Goal: Task Accomplishment & Management: Manage account settings

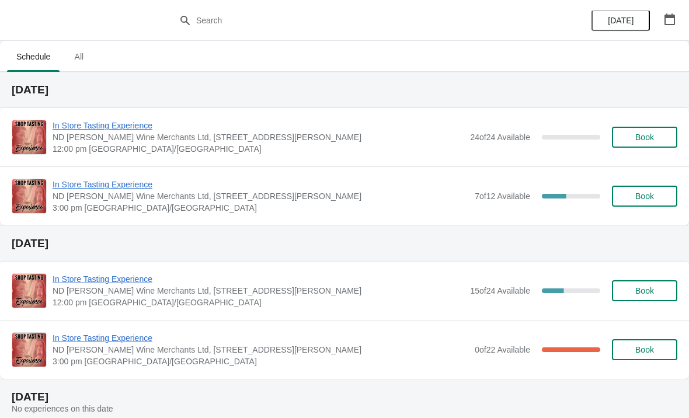
click at [673, 23] on icon "button" at bounding box center [670, 19] width 12 height 12
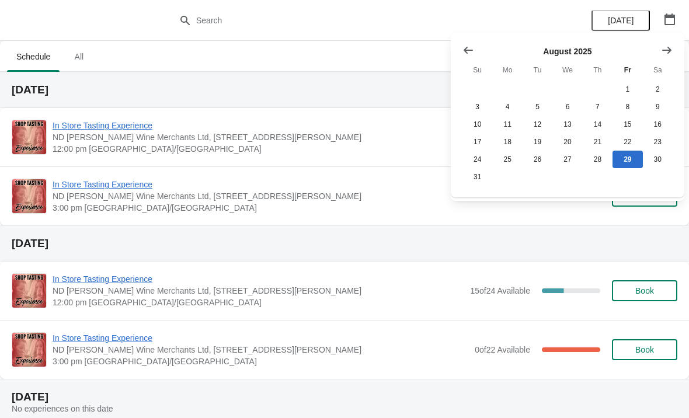
click at [663, 48] on icon "Show next month, September 2025" at bounding box center [667, 50] width 12 height 12
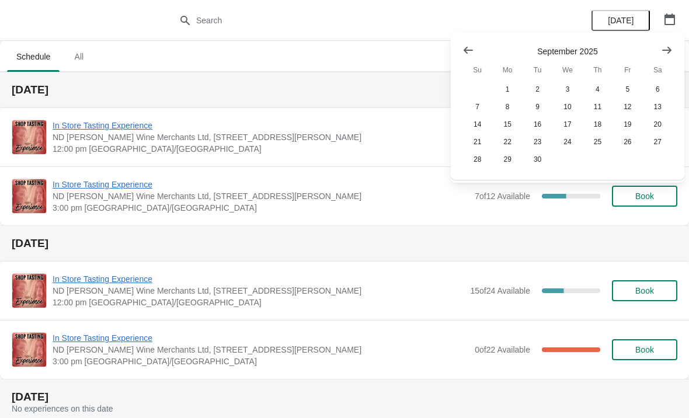
click at [672, 50] on button "Show next month, October 2025" at bounding box center [666, 50] width 21 height 21
click at [668, 54] on icon "Show next month, November 2025" at bounding box center [667, 50] width 12 height 12
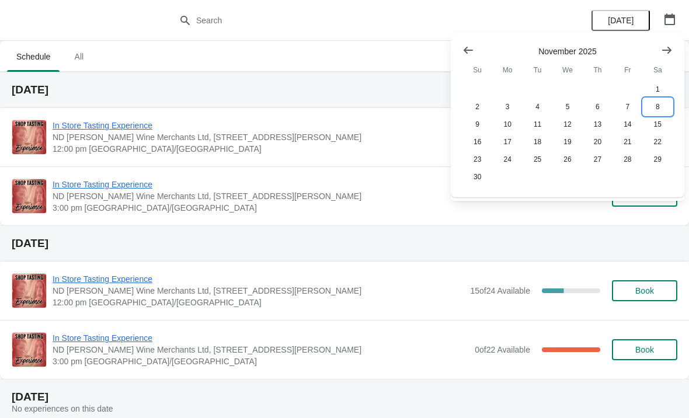
click at [655, 106] on button "8" at bounding box center [658, 107] width 30 height 18
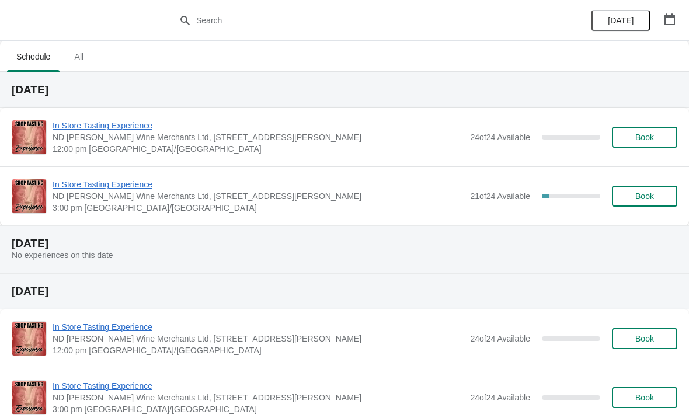
click at [125, 184] on span "In Store Tasting Experience" at bounding box center [258, 185] width 411 height 12
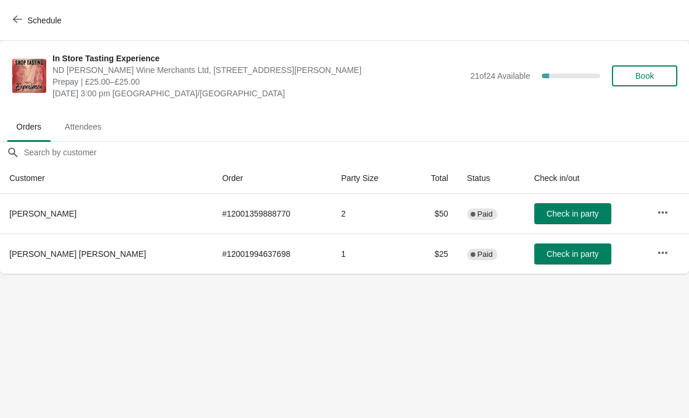
click at [18, 15] on icon "button" at bounding box center [17, 19] width 9 height 9
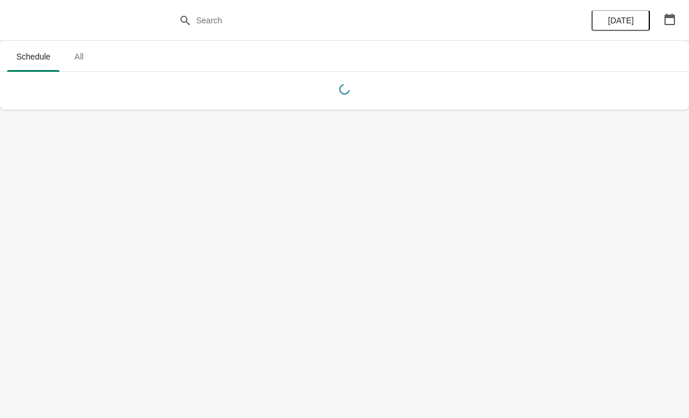
click at [677, 21] on button "button" at bounding box center [669, 19] width 21 height 21
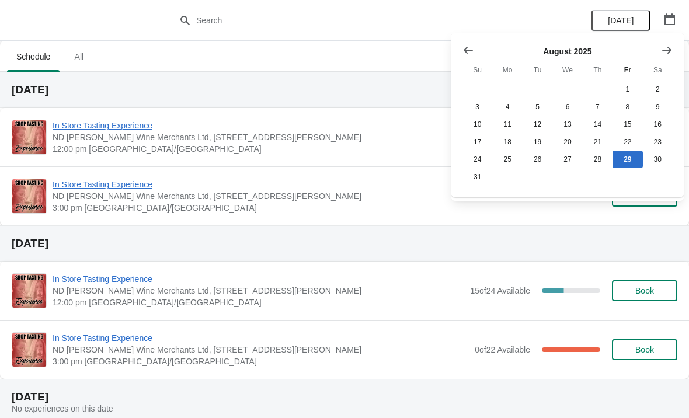
click at [312, 219] on div "In Store Tasting Experience ND [PERSON_NAME] Wine Merchants Ltd, [STREET_ADDRES…" at bounding box center [344, 195] width 689 height 59
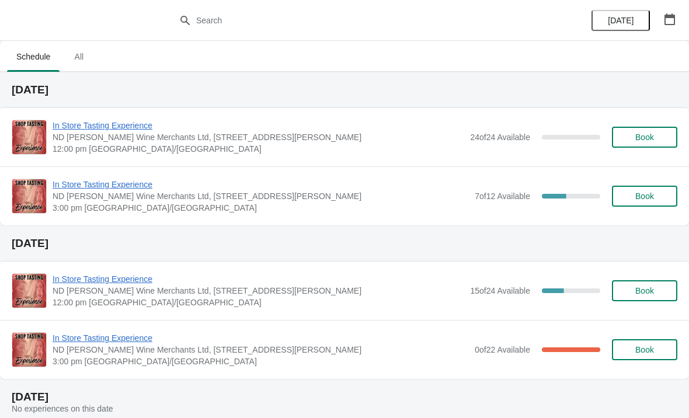
click at [113, 188] on span "In Store Tasting Experience" at bounding box center [261, 185] width 416 height 12
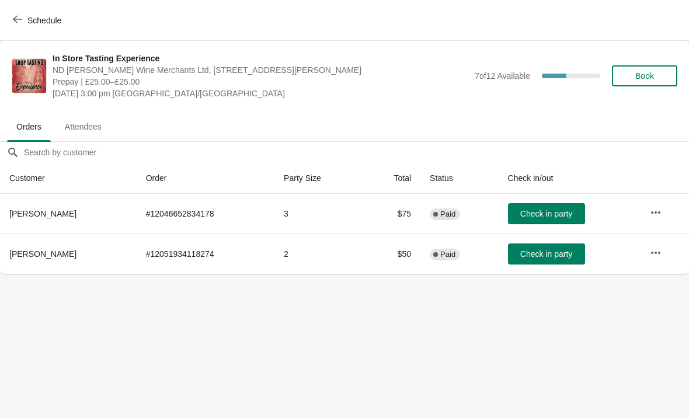
click at [39, 19] on span "Schedule" at bounding box center [44, 20] width 34 height 9
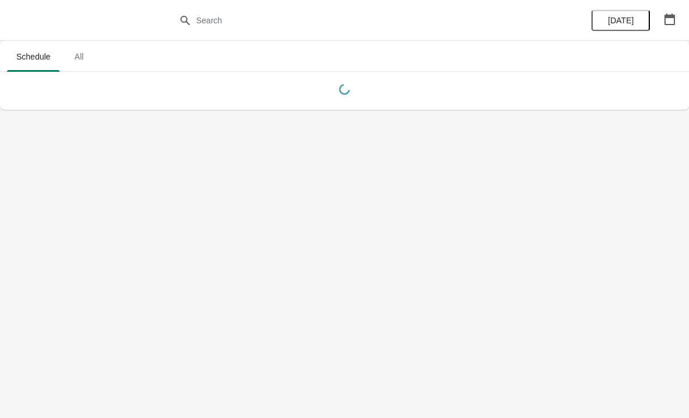
click at [671, 15] on icon "button" at bounding box center [669, 19] width 11 height 12
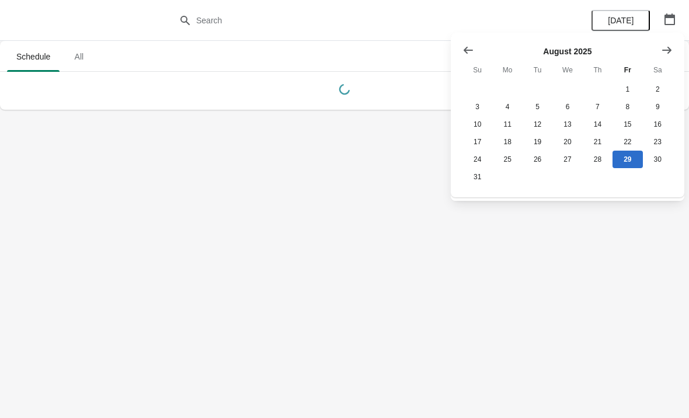
click at [673, 16] on icon "button" at bounding box center [669, 19] width 11 height 12
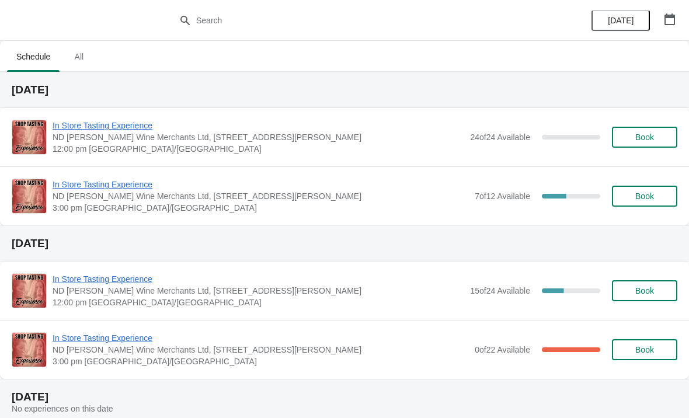
click at [668, 23] on icon "button" at bounding box center [670, 19] width 12 height 12
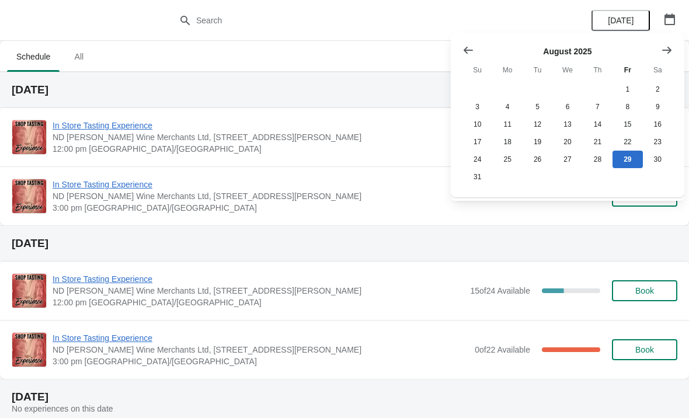
click at [648, 58] on caption "[DATE]" at bounding box center [567, 53] width 210 height 14
click at [668, 44] on icon "Show next month, September 2025" at bounding box center [667, 50] width 12 height 12
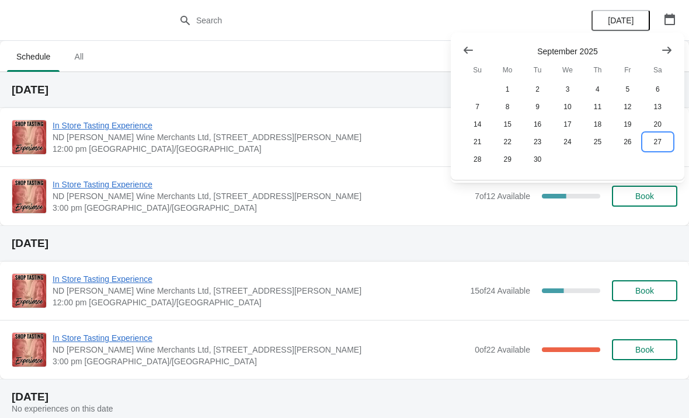
click at [649, 144] on button "27" at bounding box center [658, 142] width 30 height 18
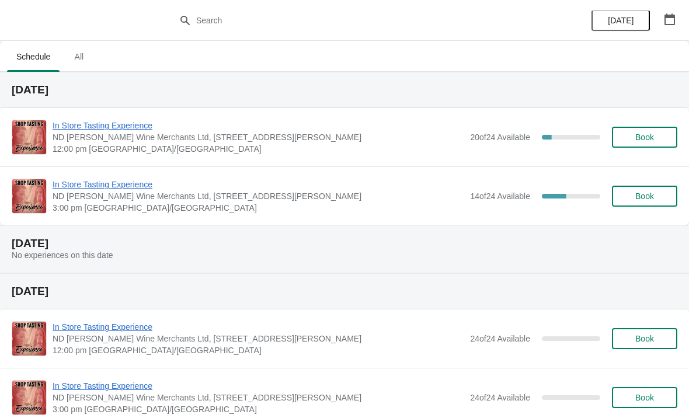
click at [387, 198] on span "ND [PERSON_NAME] Wine Merchants Ltd, [STREET_ADDRESS][PERSON_NAME]" at bounding box center [258, 196] width 411 height 12
click at [362, 201] on span "ND [PERSON_NAME] Wine Merchants Ltd, [STREET_ADDRESS][PERSON_NAME]" at bounding box center [258, 196] width 411 height 12
click at [395, 187] on span "In Store Tasting Experience" at bounding box center [258, 185] width 411 height 12
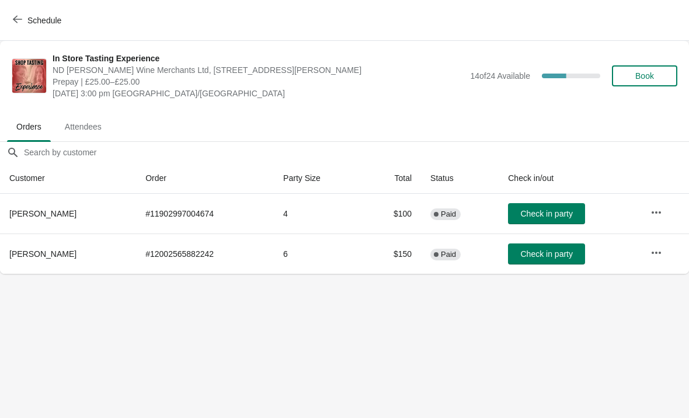
click at [665, 245] on button "button" at bounding box center [655, 252] width 21 height 21
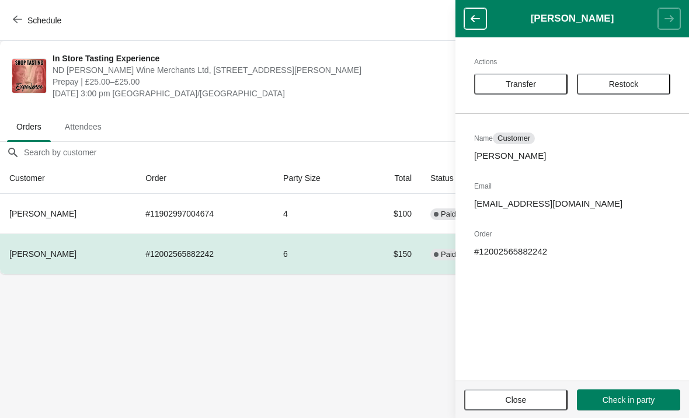
click at [637, 75] on button "Restock" at bounding box center [623, 84] width 93 height 21
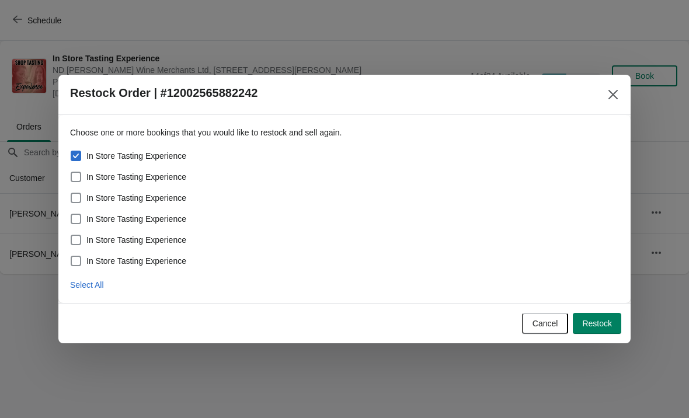
click at [539, 319] on span "Cancel" at bounding box center [545, 323] width 26 height 9
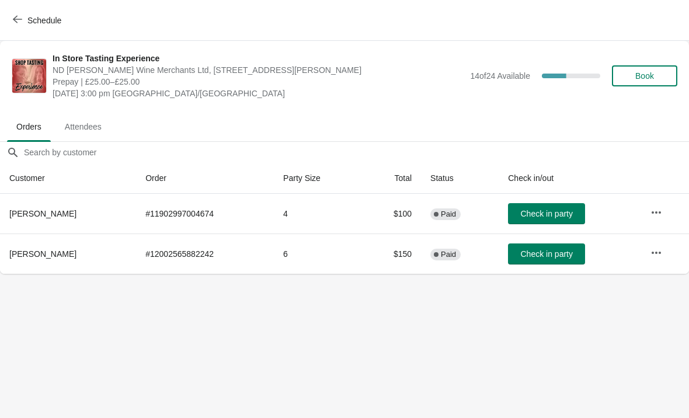
click at [637, 242] on td "Check in party" at bounding box center [569, 253] width 142 height 40
click at [658, 261] on button "button" at bounding box center [655, 252] width 21 height 21
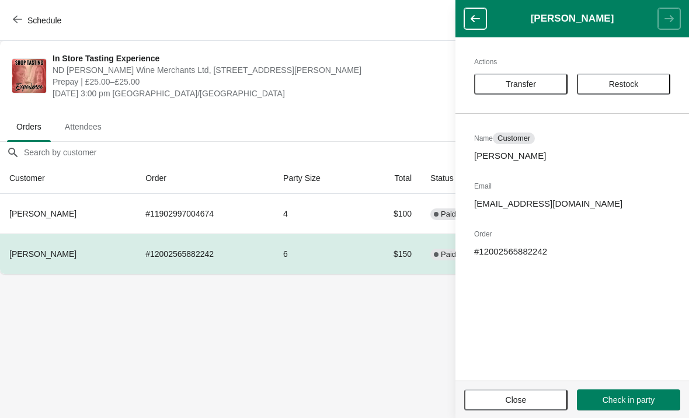
click at [528, 79] on span "Transfer" at bounding box center [520, 83] width 30 height 9
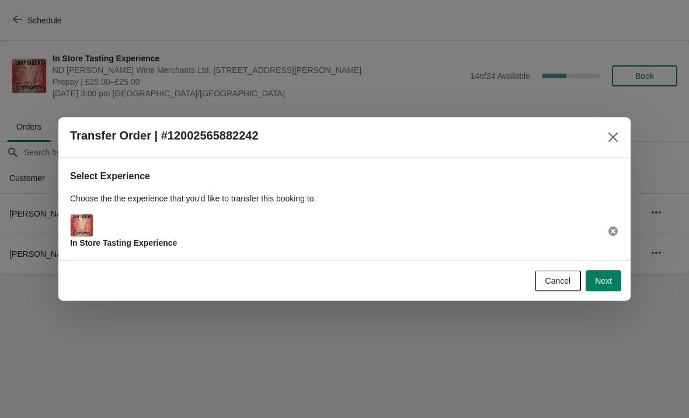
click at [610, 279] on span "Next" at bounding box center [603, 280] width 17 height 9
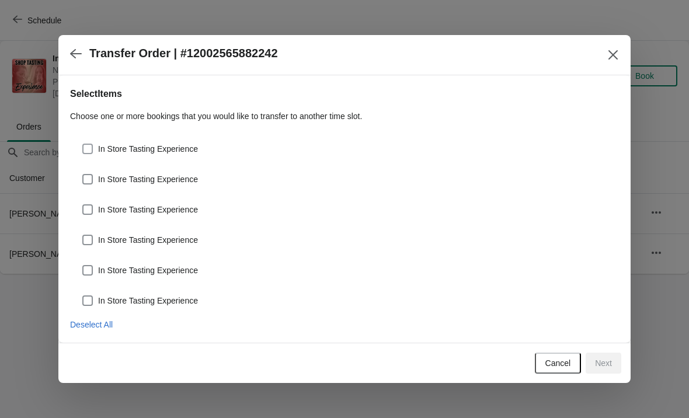
click at [99, 145] on span "In Store Tasting Experience" at bounding box center [148, 149] width 100 height 12
click at [83, 144] on input "In Store Tasting Experience" at bounding box center [82, 144] width 1 height 1
checkbox input "true"
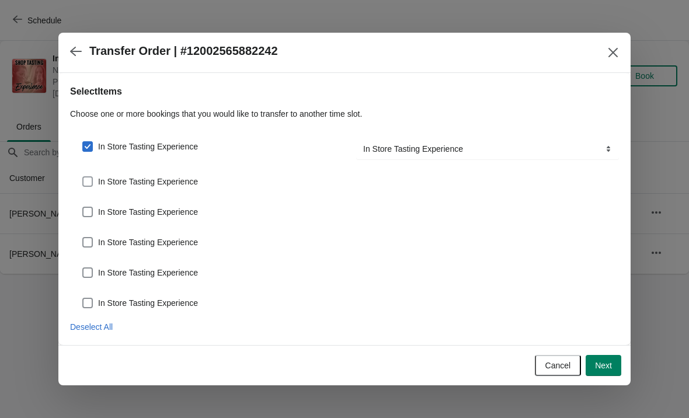
click at [90, 181] on span at bounding box center [87, 181] width 11 height 11
click at [83, 177] on input "In Store Tasting Experience" at bounding box center [82, 176] width 1 height 1
checkbox input "true"
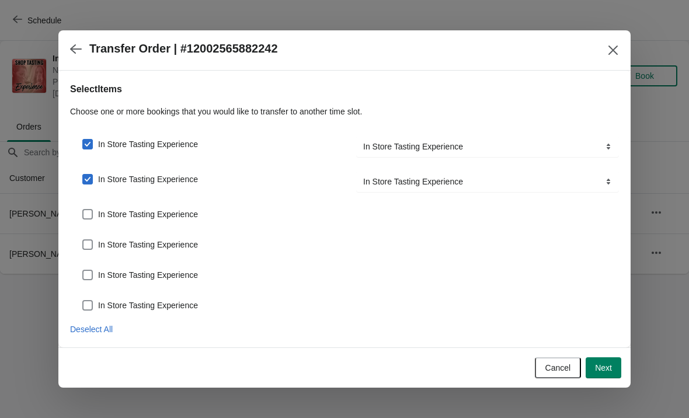
click at [81, 223] on div "In Store Tasting Experience Transfer To... In Store Tasting Experience In Store…" at bounding box center [344, 217] width 549 height 191
click at [96, 209] on label "In Store Tasting Experience" at bounding box center [140, 214] width 116 height 16
click at [83, 209] on input "In Store Tasting Experience" at bounding box center [82, 209] width 1 height 1
checkbox input "true"
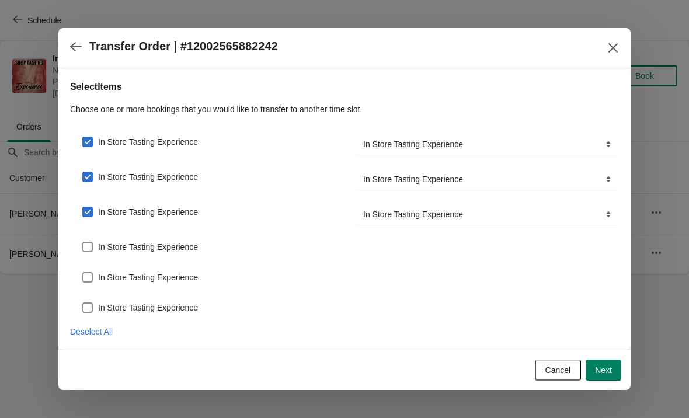
click at [91, 244] on span at bounding box center [87, 247] width 11 height 11
click at [83, 242] on input "In Store Tasting Experience" at bounding box center [82, 242] width 1 height 1
checkbox input "true"
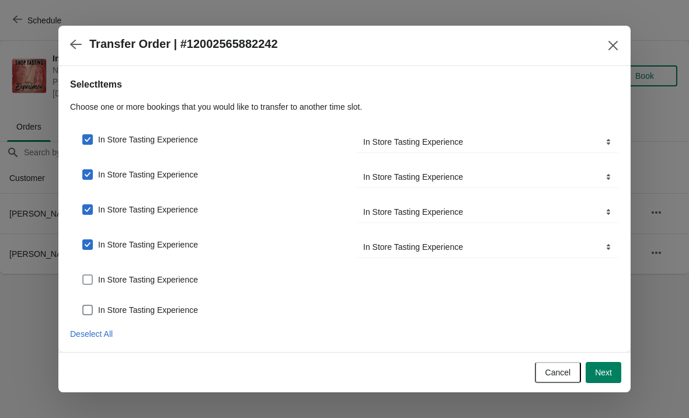
click at [85, 280] on span at bounding box center [87, 279] width 11 height 11
click at [83, 275] on input "In Store Tasting Experience" at bounding box center [82, 274] width 1 height 1
checkbox input "true"
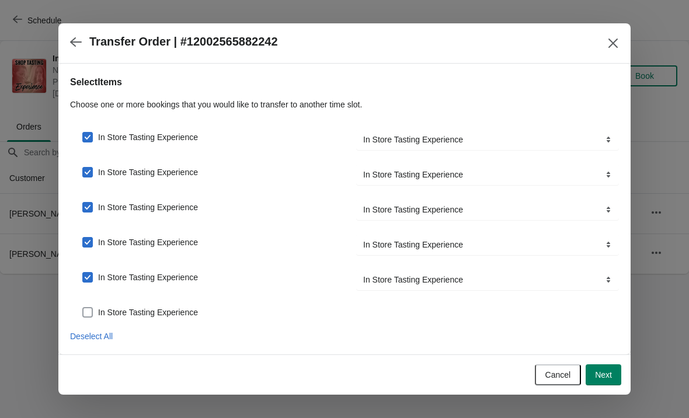
click at [91, 305] on label "In Store Tasting Experience" at bounding box center [140, 312] width 116 height 16
click at [83, 307] on input "In Store Tasting Experience" at bounding box center [82, 307] width 1 height 1
checkbox input "true"
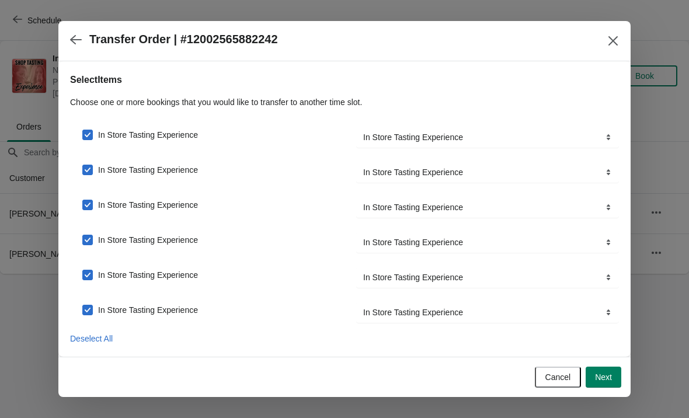
click at [600, 375] on span "Next" at bounding box center [603, 376] width 17 height 9
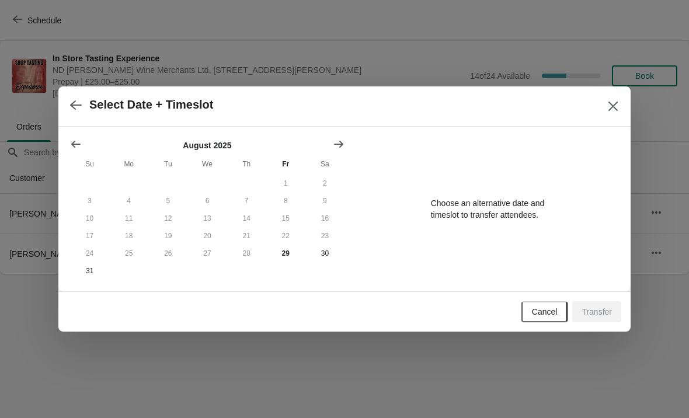
click at [341, 138] on icon "Show next month, September 2025" at bounding box center [339, 144] width 12 height 12
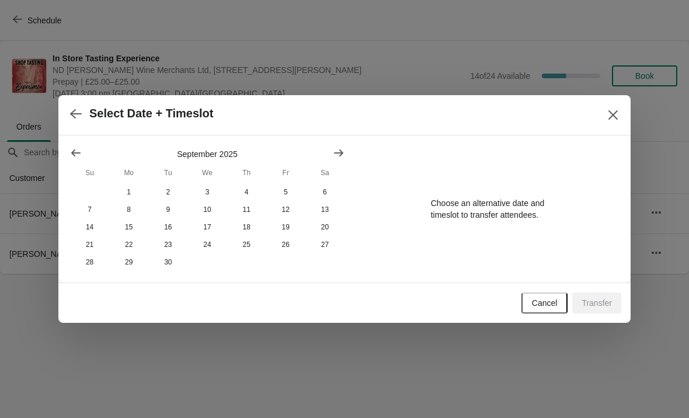
click at [331, 146] on button "Show next month, October 2025" at bounding box center [338, 152] width 21 height 21
click at [205, 248] on button "22" at bounding box center [206, 245] width 39 height 18
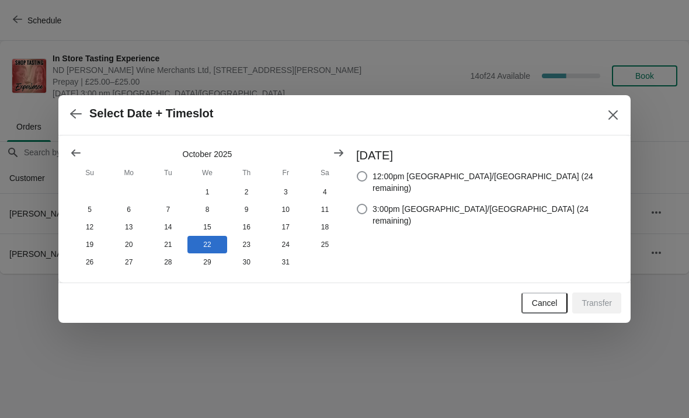
click at [339, 151] on icon "Show next month, November 2025" at bounding box center [339, 153] width 12 height 12
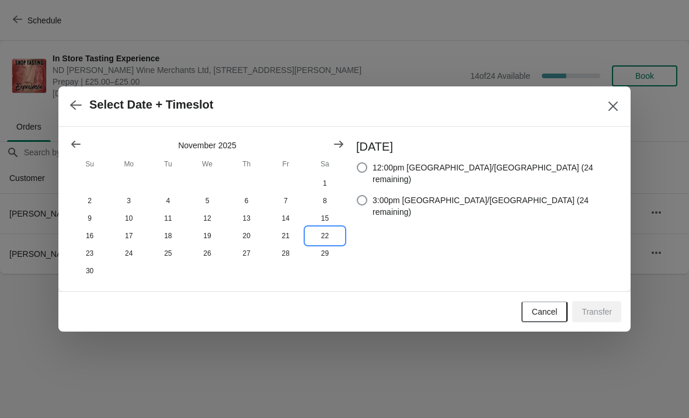
click at [324, 235] on button "22" at bounding box center [324, 236] width 39 height 18
click at [399, 198] on div "[DATE] 12:00pm Europe/[GEOGRAPHIC_DATA] (24 remaining) 3:00pm [GEOGRAPHIC_DATA]…" at bounding box center [481, 208] width 274 height 141
click at [367, 195] on span at bounding box center [362, 200] width 11 height 11
click at [357, 195] on input "3:00pm [GEOGRAPHIC_DATA]/[GEOGRAPHIC_DATA] (24 remaining)" at bounding box center [357, 195] width 1 height 1
radio input "true"
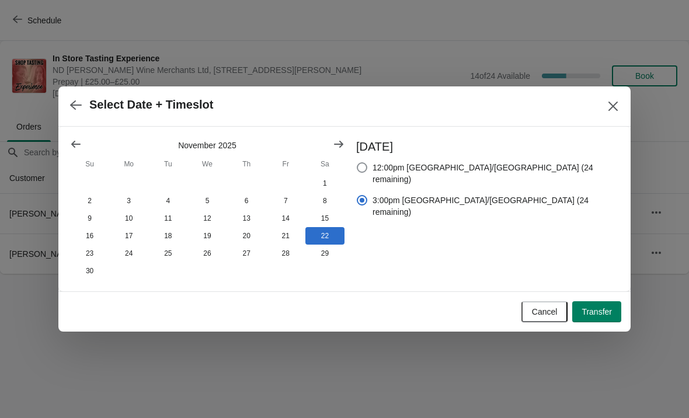
click at [78, 146] on icon "Show previous month, October 2025" at bounding box center [76, 144] width 12 height 12
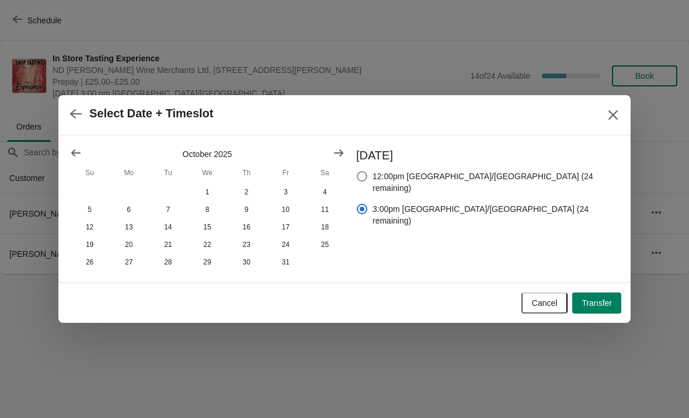
click at [72, 111] on icon "button" at bounding box center [76, 113] width 12 height 9
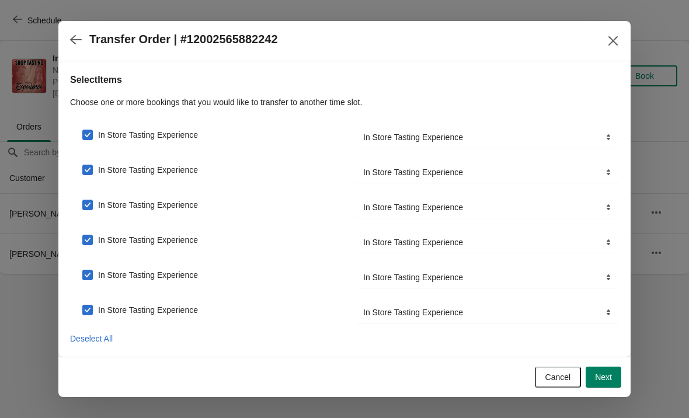
click at [67, 40] on button "button" at bounding box center [75, 39] width 21 height 23
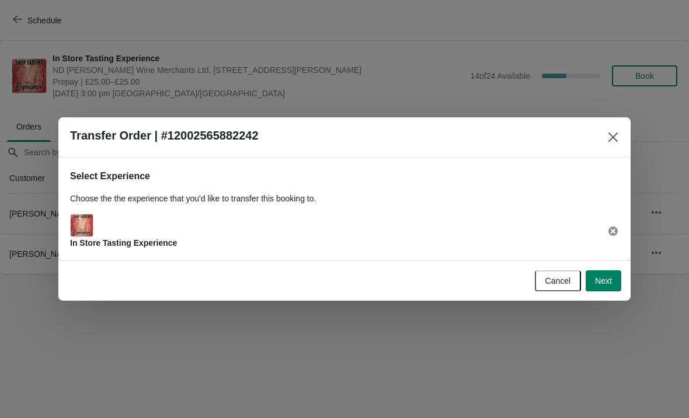
click at [612, 280] on button "Next" at bounding box center [603, 280] width 36 height 21
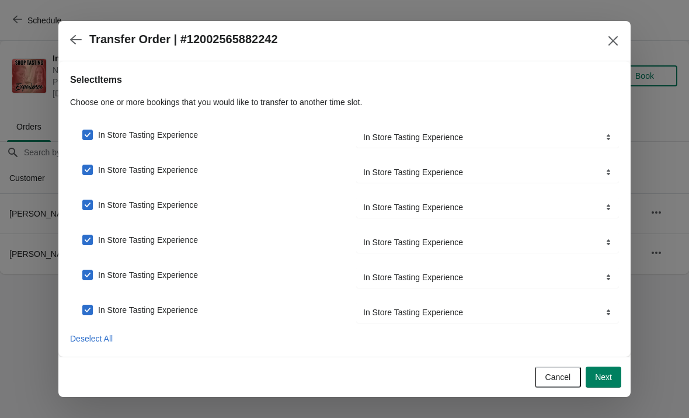
click at [71, 45] on icon "button" at bounding box center [76, 40] width 12 height 12
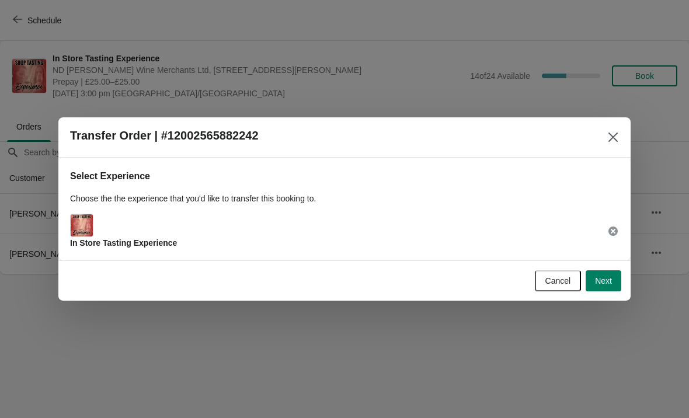
click at [617, 141] on icon "Close" at bounding box center [613, 137] width 12 height 12
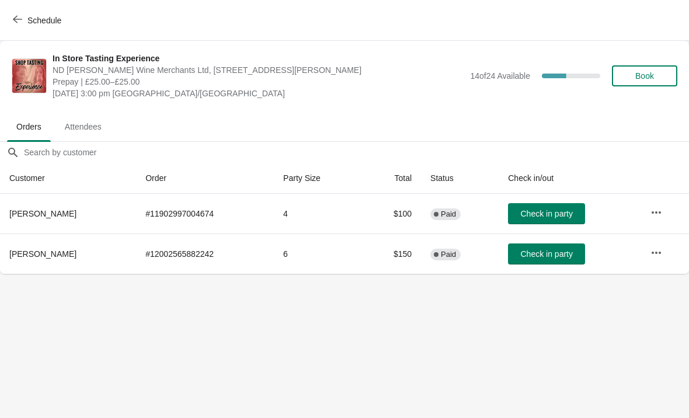
click at [666, 246] on button "button" at bounding box center [655, 252] width 21 height 21
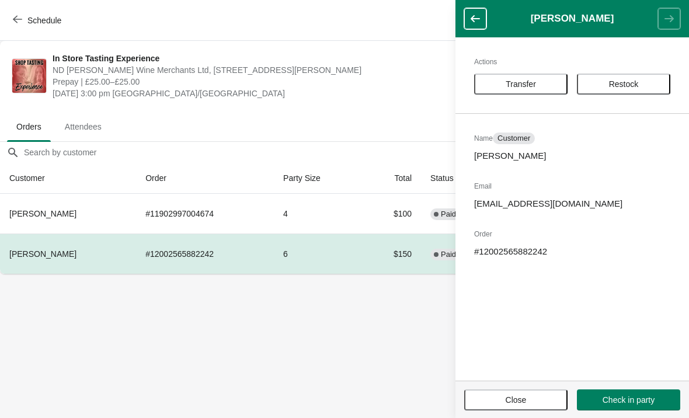
click at [533, 78] on button "Transfer" at bounding box center [520, 84] width 93 height 21
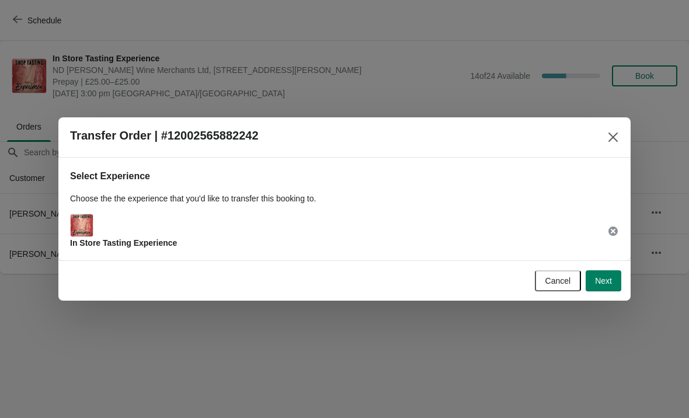
click at [591, 270] on button "Next" at bounding box center [603, 280] width 36 height 21
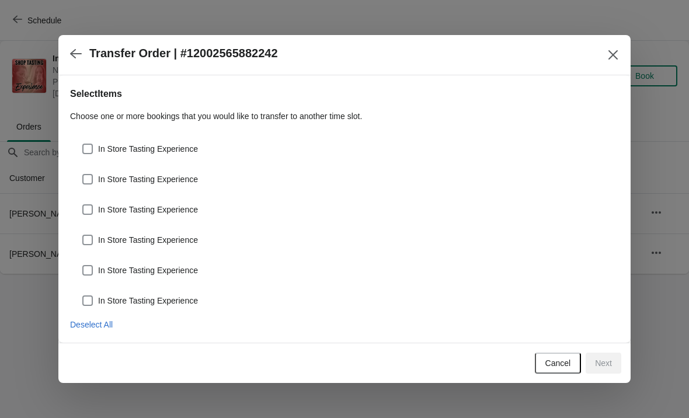
click at [90, 148] on span at bounding box center [87, 149] width 11 height 11
click at [83, 144] on input "In Store Tasting Experience" at bounding box center [82, 144] width 1 height 1
checkbox input "true"
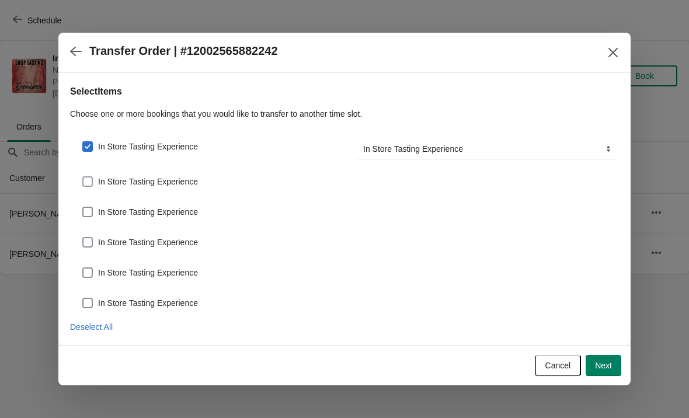
click at [100, 179] on span "In Store Tasting Experience" at bounding box center [148, 182] width 100 height 12
click at [83, 177] on input "In Store Tasting Experience" at bounding box center [82, 176] width 1 height 1
checkbox input "true"
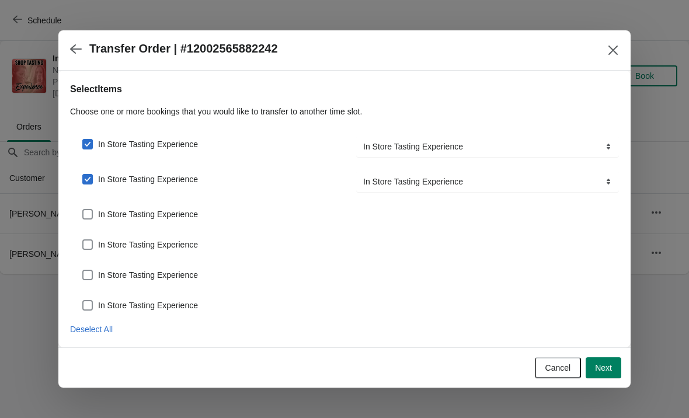
click at [96, 212] on label "In Store Tasting Experience" at bounding box center [140, 214] width 116 height 16
click at [83, 210] on input "In Store Tasting Experience" at bounding box center [82, 209] width 1 height 1
checkbox input "true"
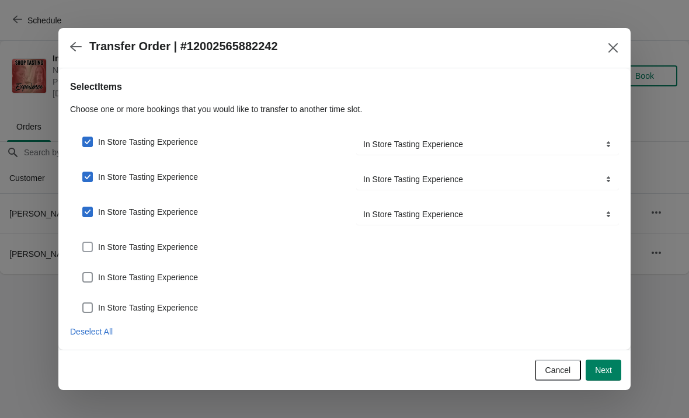
click at [89, 249] on span at bounding box center [87, 247] width 11 height 11
click at [83, 242] on input "In Store Tasting Experience" at bounding box center [82, 242] width 1 height 1
checkbox input "true"
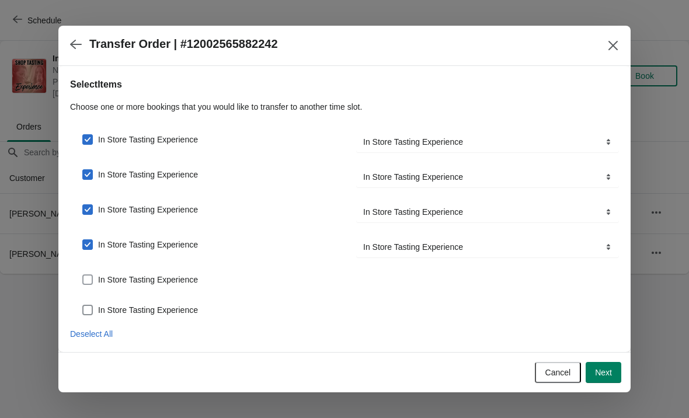
click at [86, 275] on span at bounding box center [87, 279] width 11 height 11
click at [83, 275] on input "In Store Tasting Experience" at bounding box center [82, 274] width 1 height 1
checkbox input "true"
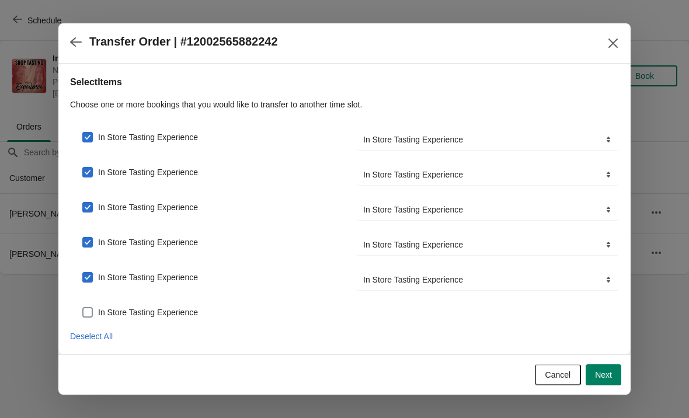
click at [86, 316] on span at bounding box center [87, 312] width 11 height 11
click at [83, 308] on input "In Store Tasting Experience" at bounding box center [82, 307] width 1 height 1
checkbox input "true"
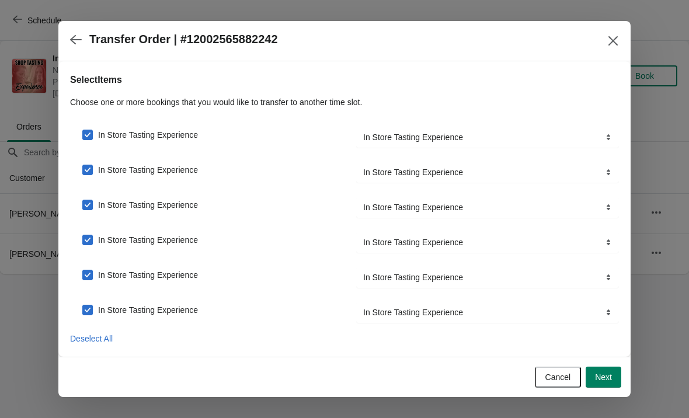
click at [620, 379] on button "Next" at bounding box center [603, 377] width 36 height 21
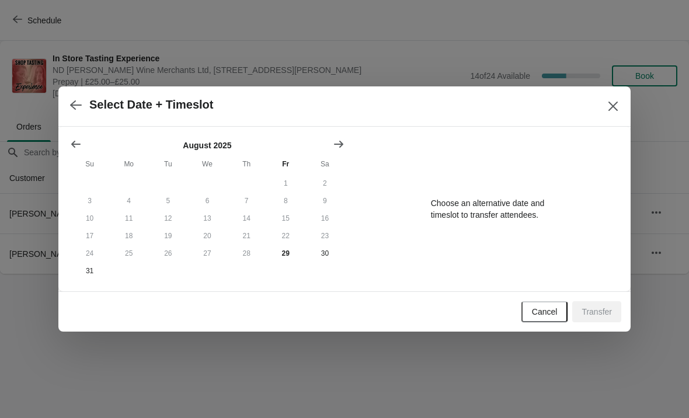
click at [338, 146] on icon "Show next month, September 2025" at bounding box center [339, 144] width 12 height 12
click at [342, 148] on icon "Show next month, September 2025" at bounding box center [338, 144] width 9 height 7
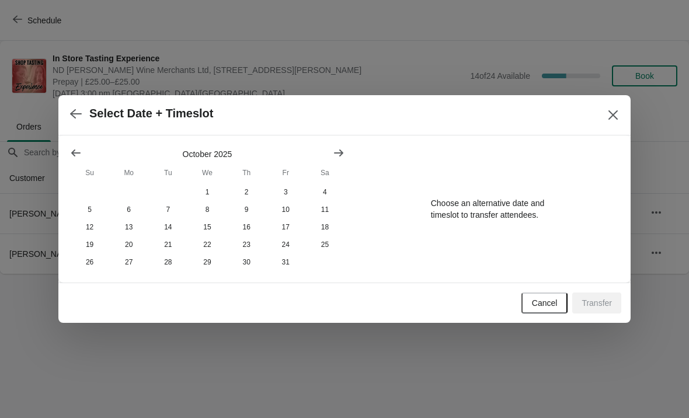
click at [338, 162] on button "Show next month, November 2025" at bounding box center [338, 152] width 21 height 21
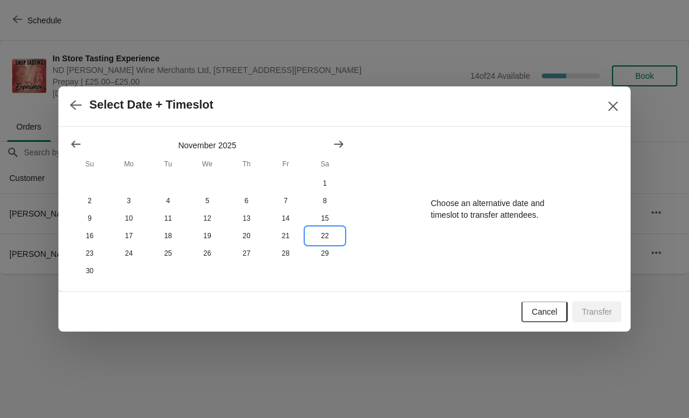
click at [326, 239] on button "22" at bounding box center [324, 236] width 39 height 18
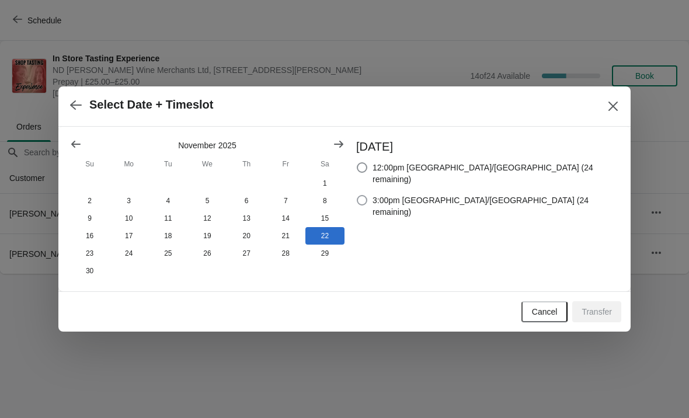
click at [367, 195] on span at bounding box center [362, 200] width 11 height 11
click at [357, 195] on input "3:00pm [GEOGRAPHIC_DATA]/[GEOGRAPHIC_DATA] (24 remaining)" at bounding box center [357, 195] width 1 height 1
radio input "true"
click at [601, 316] on span "Transfer" at bounding box center [596, 311] width 30 height 9
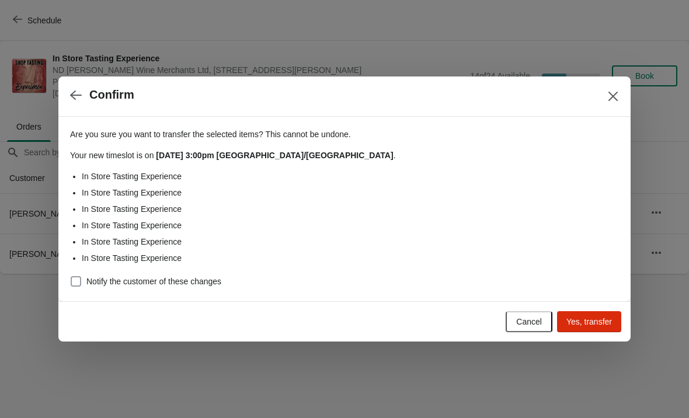
click at [79, 277] on span at bounding box center [76, 281] width 11 height 11
click at [71, 277] on input "Notify the customer of these changes" at bounding box center [71, 276] width 1 height 1
checkbox input "true"
click at [594, 320] on span "Yes, transfer" at bounding box center [589, 321] width 46 height 9
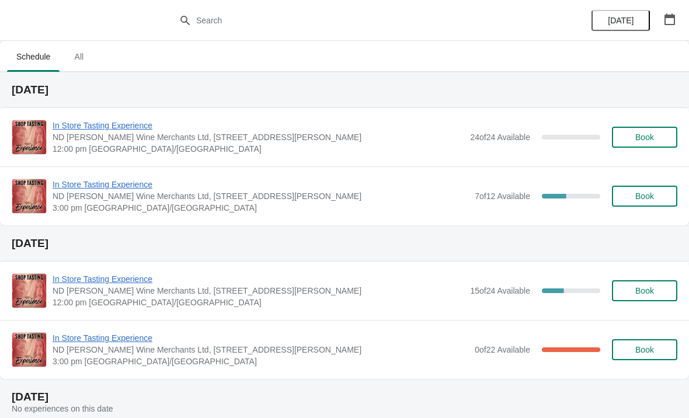
click at [407, 277] on span "In Store Tasting Experience" at bounding box center [258, 279] width 411 height 12
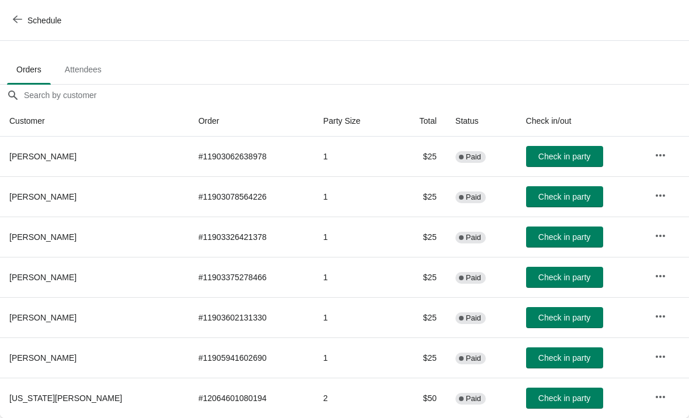
scroll to position [57, 0]
click at [38, 20] on span "Schedule" at bounding box center [44, 20] width 34 height 9
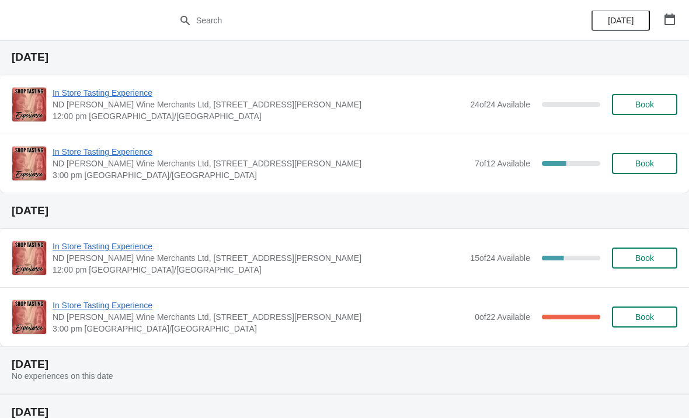
scroll to position [36, 0]
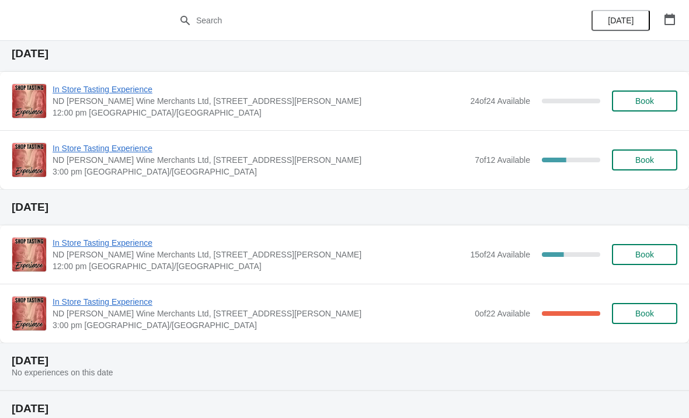
click at [367, 161] on span "ND [PERSON_NAME] Wine Merchants Ltd, [STREET_ADDRESS][PERSON_NAME]" at bounding box center [261, 160] width 416 height 12
click at [397, 167] on span "3:00 pm [GEOGRAPHIC_DATA]/[GEOGRAPHIC_DATA]" at bounding box center [261, 172] width 416 height 12
click at [359, 151] on span "In Store Tasting Experience" at bounding box center [261, 148] width 416 height 12
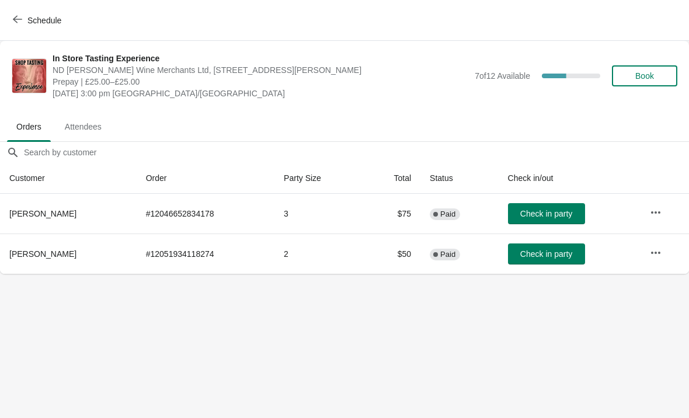
click at [48, 29] on button "Schedule" at bounding box center [38, 20] width 65 height 21
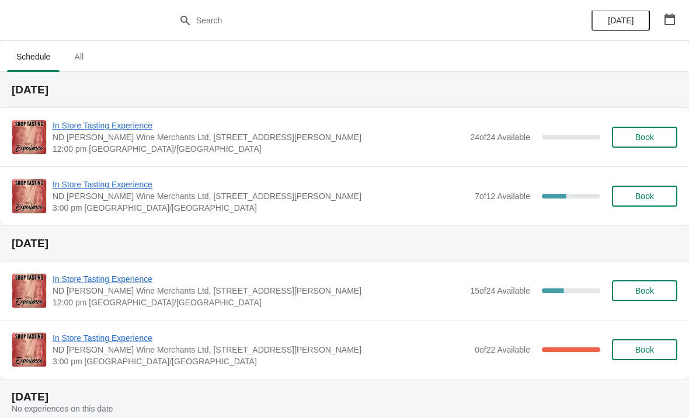
click at [385, 343] on span "In Store Tasting Experience" at bounding box center [261, 338] width 416 height 12
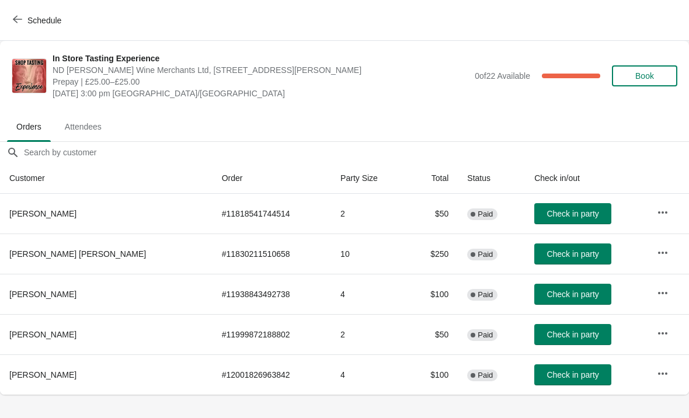
click at [40, 22] on span "Schedule" at bounding box center [44, 20] width 34 height 9
